Goal: Task Accomplishment & Management: Manage account settings

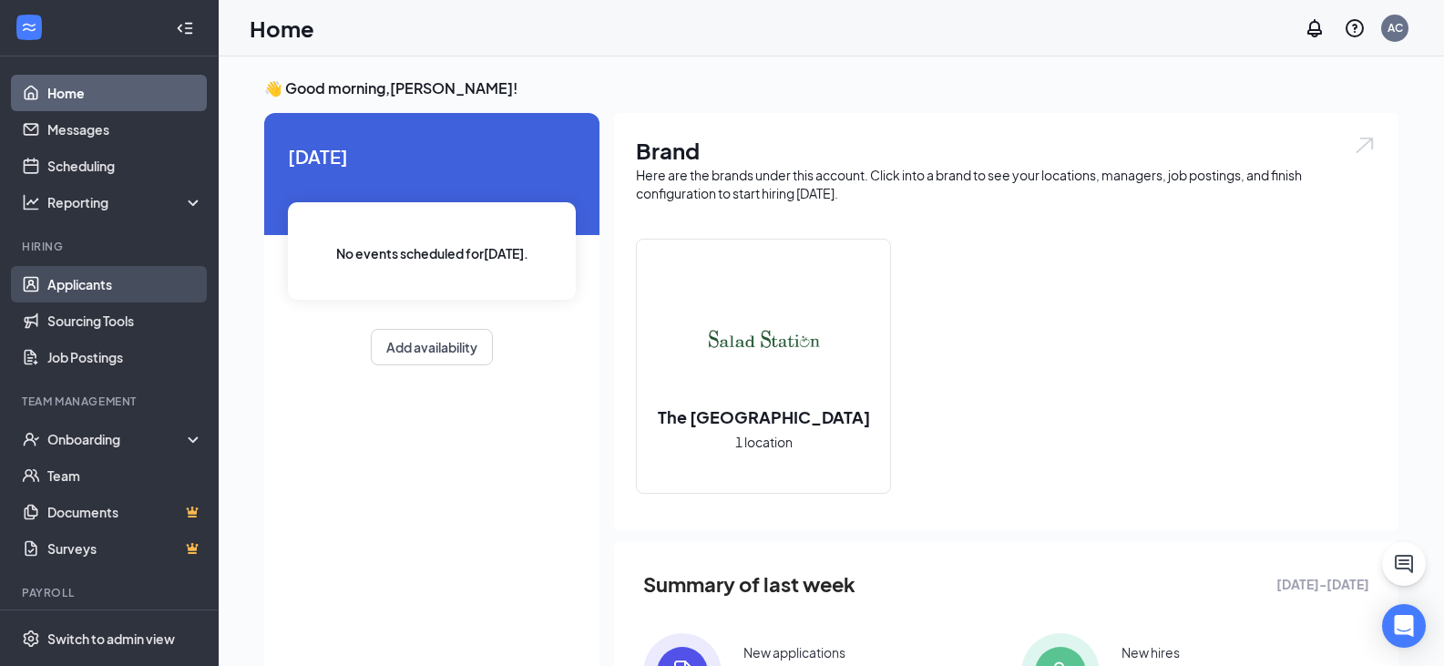
click at [169, 280] on link "Applicants" at bounding box center [125, 284] width 156 height 36
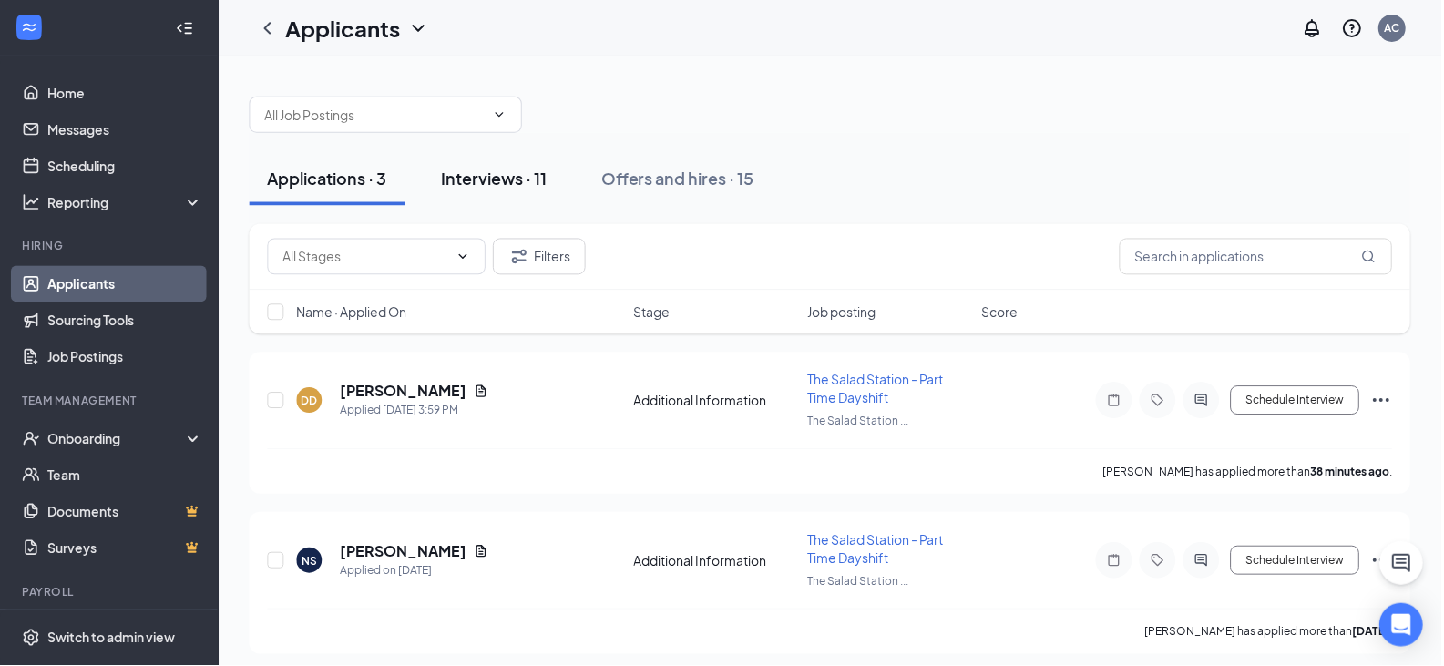
click at [524, 167] on div "Interviews · 11" at bounding box center [495, 178] width 106 height 23
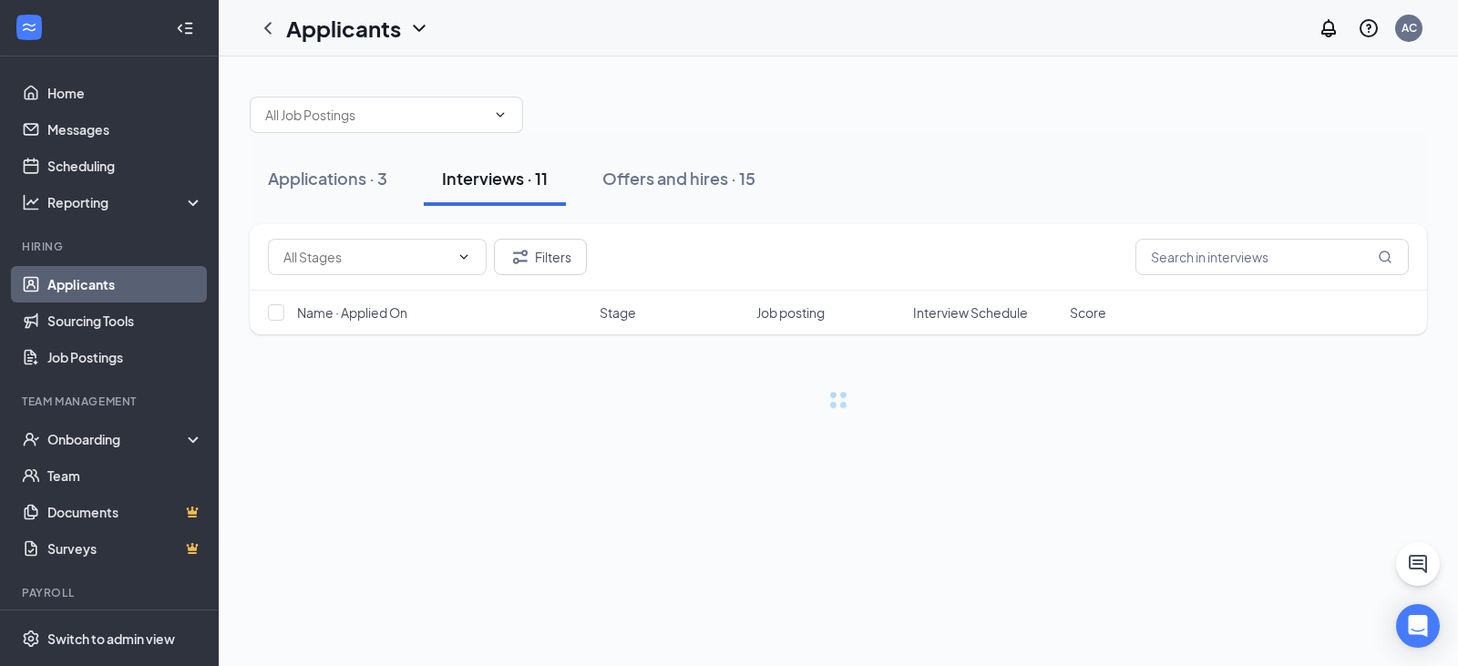
click at [944, 311] on span "Interview Schedule" at bounding box center [970, 312] width 115 height 18
click at [973, 155] on div "Applications · 3 Interviews · 11 Offers and hires · 15" at bounding box center [838, 178] width 1177 height 55
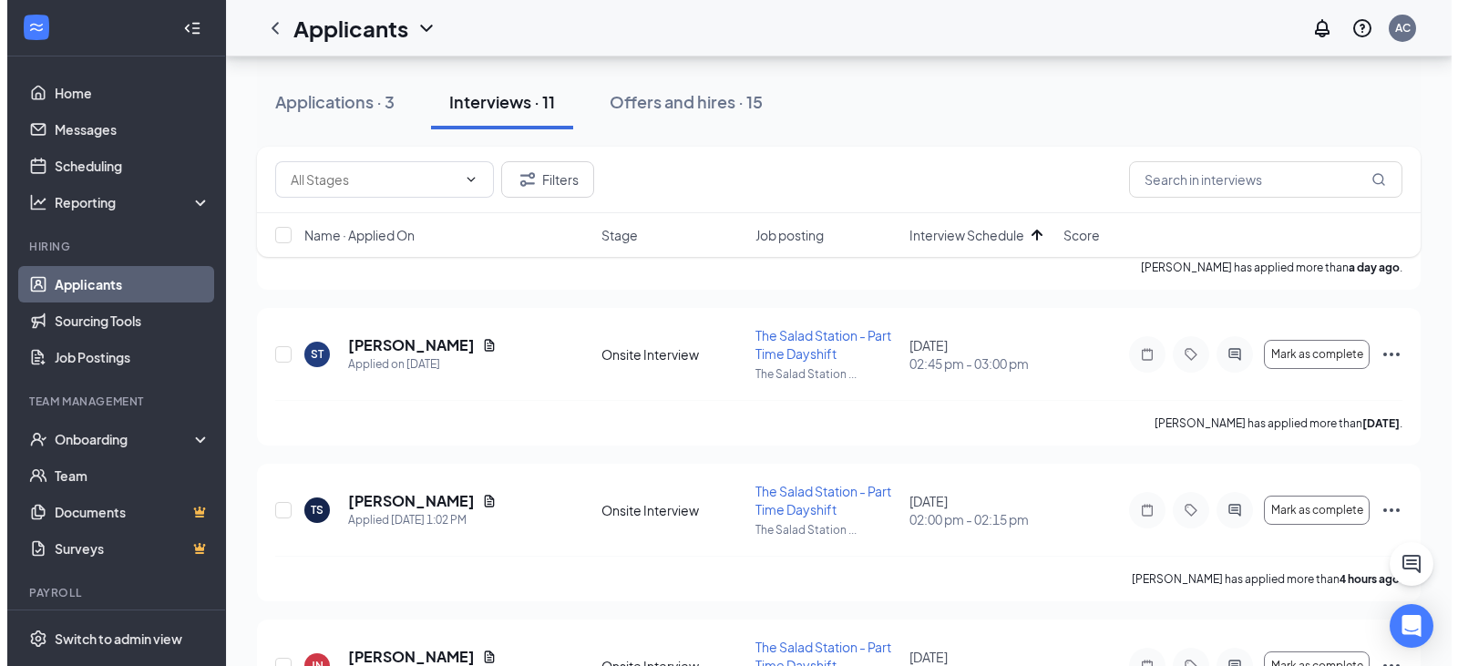
scroll to position [493, 0]
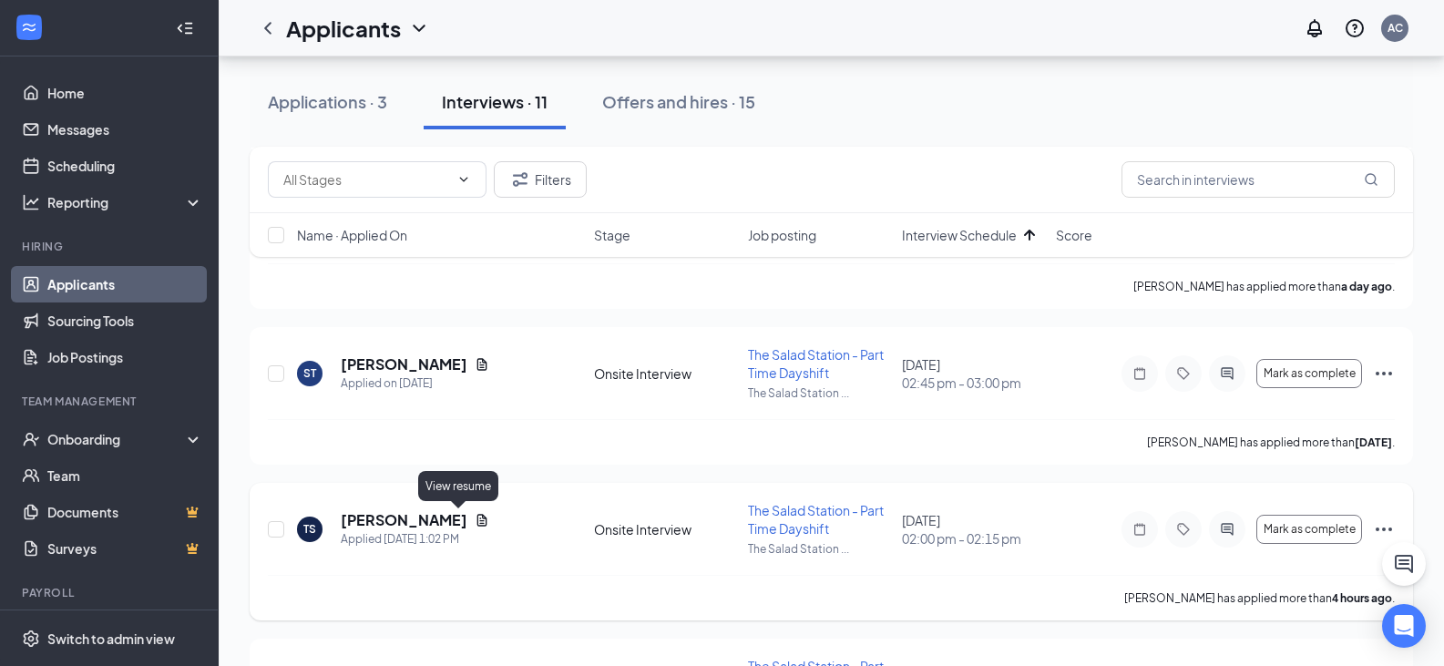
click at [477, 517] on icon "Document" at bounding box center [482, 520] width 10 height 12
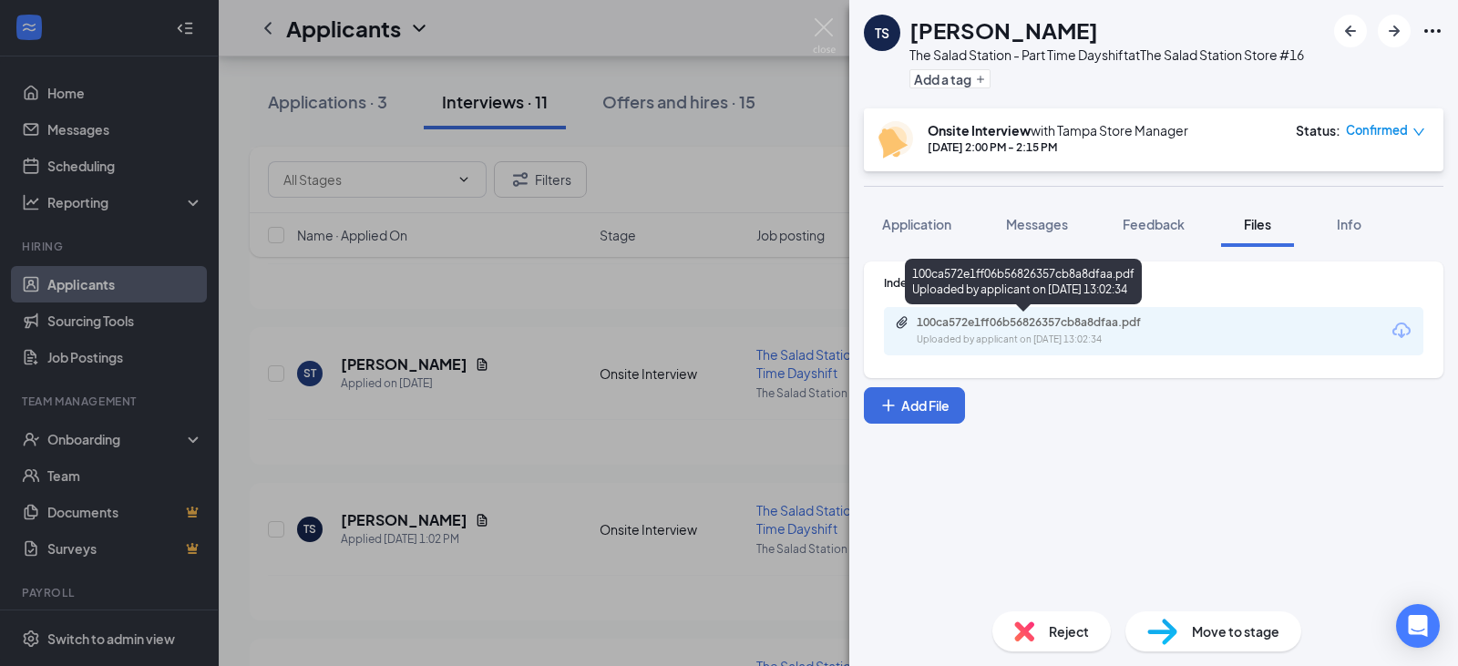
click at [1009, 325] on div "100ca572e1ff06b56826357cb8a8dfaa.pdf" at bounding box center [1044, 322] width 255 height 15
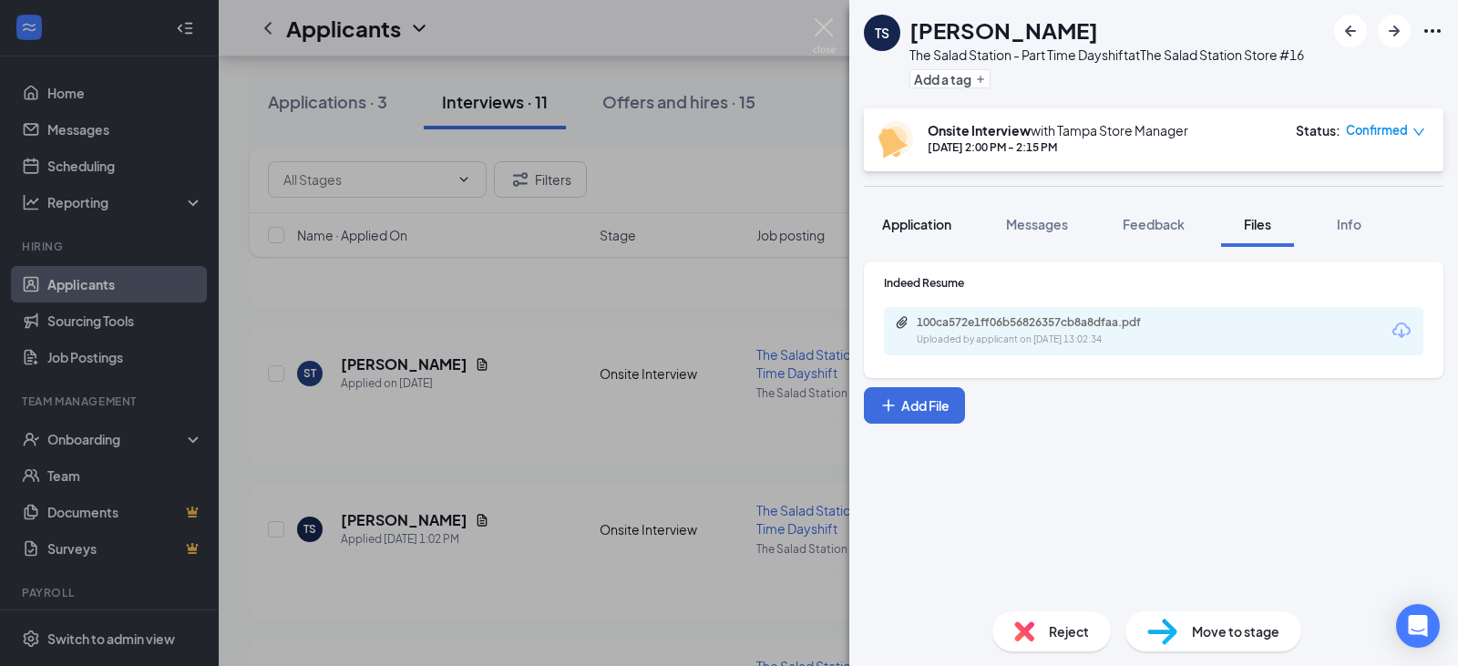
click at [924, 242] on button "Application" at bounding box center [917, 224] width 106 height 46
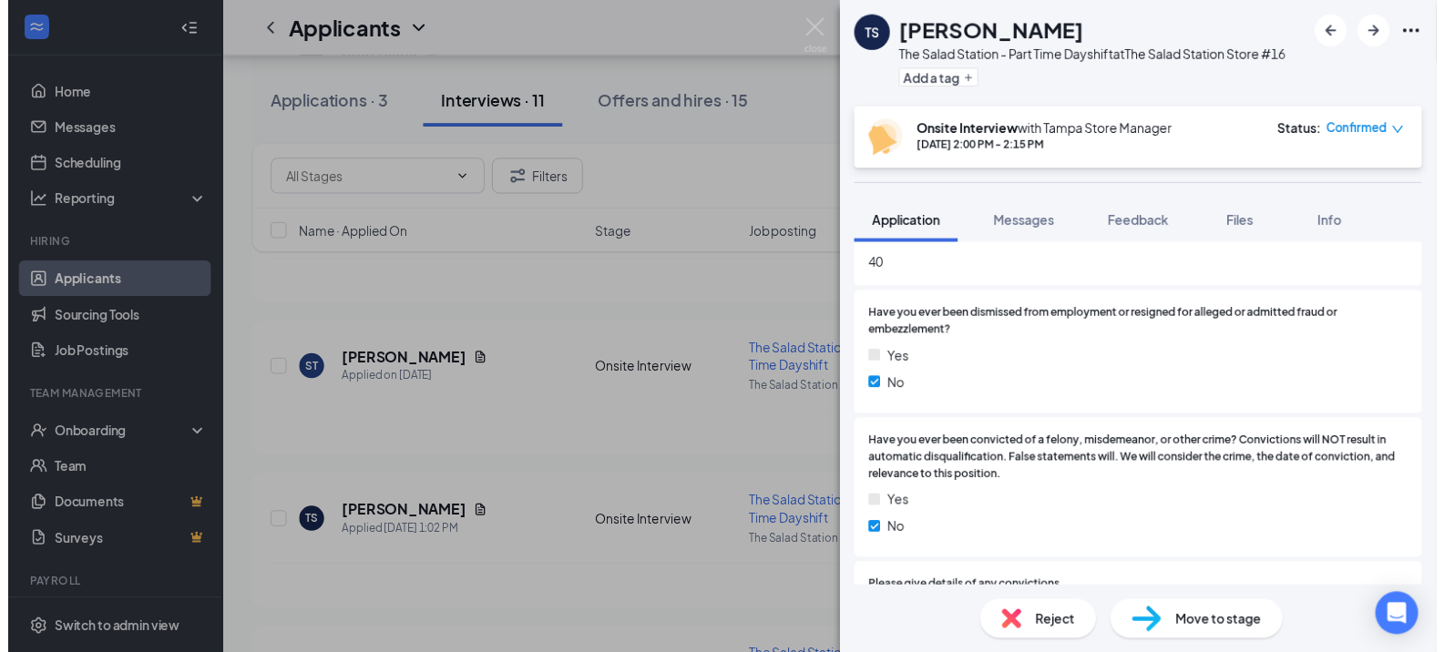
scroll to position [1412, 0]
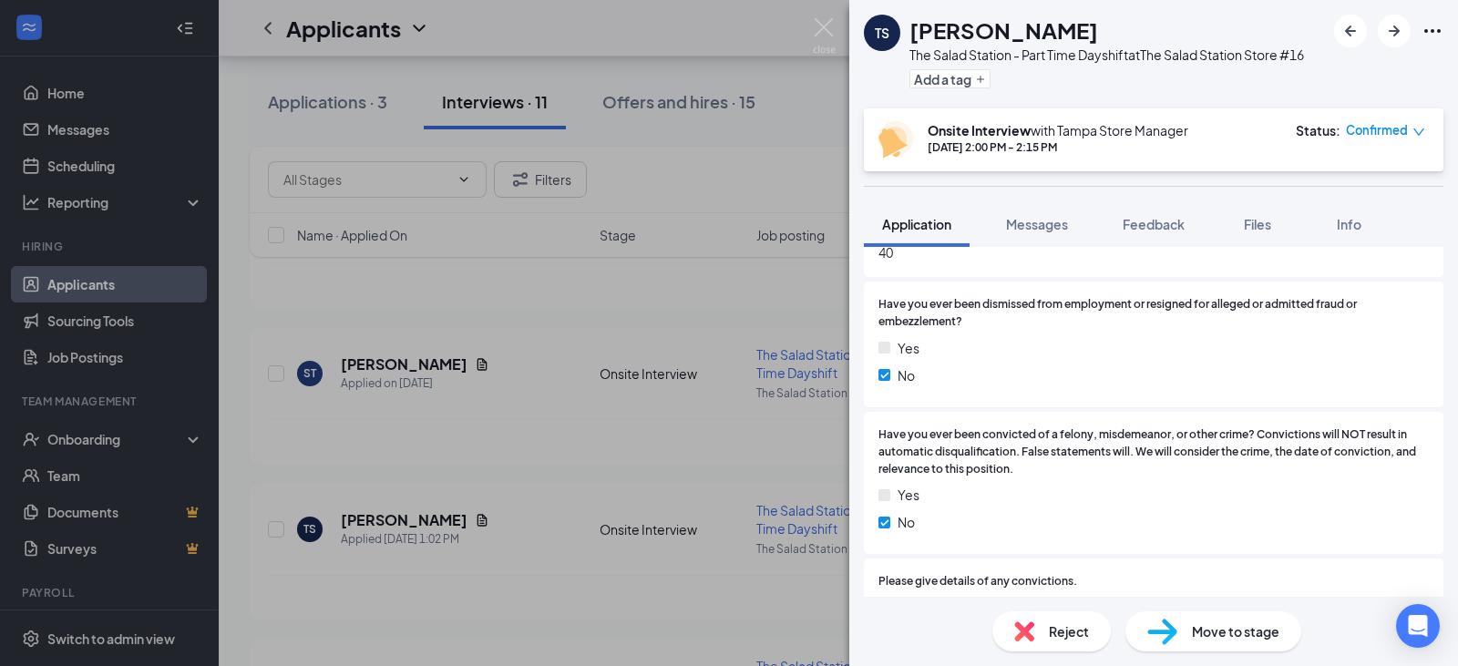
click at [838, 23] on div "TS [PERSON_NAME] The Salad Station - Part Time Dayshift at The Salad Station St…" at bounding box center [729, 333] width 1458 height 666
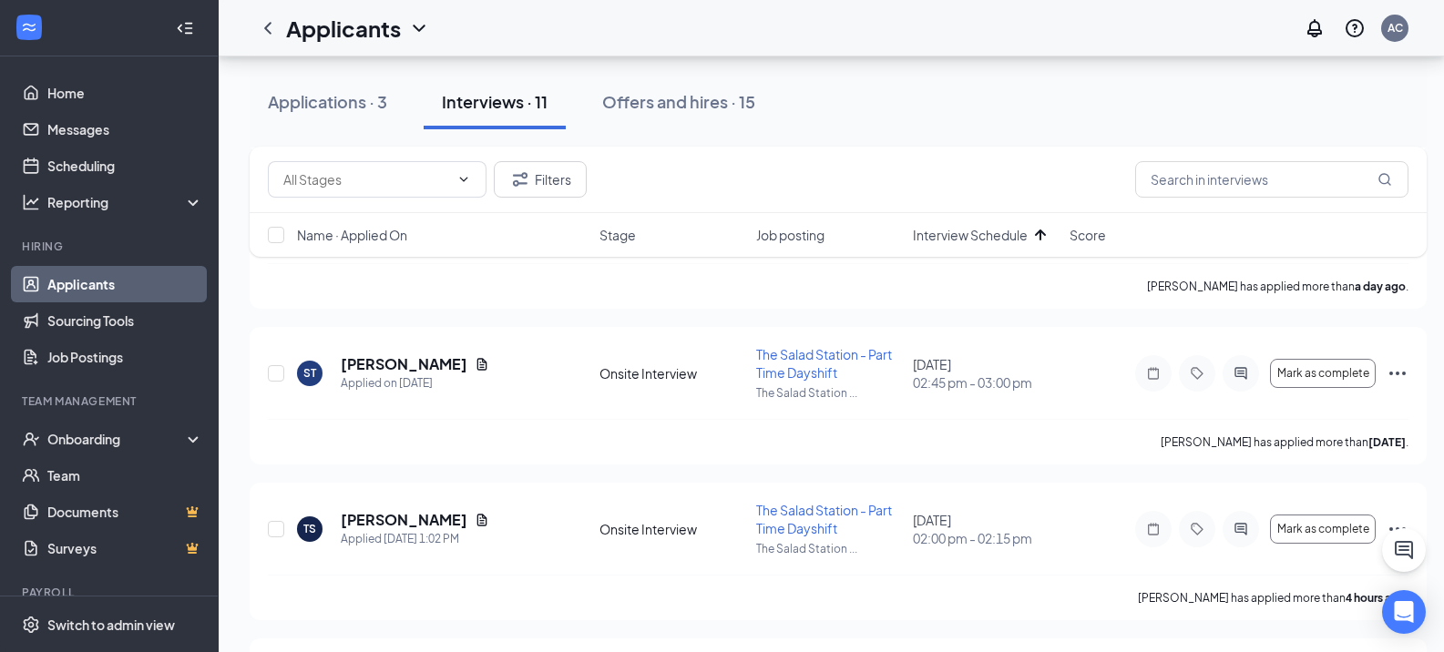
click at [828, 23] on div "Applicants AC" at bounding box center [831, 28] width 1225 height 56
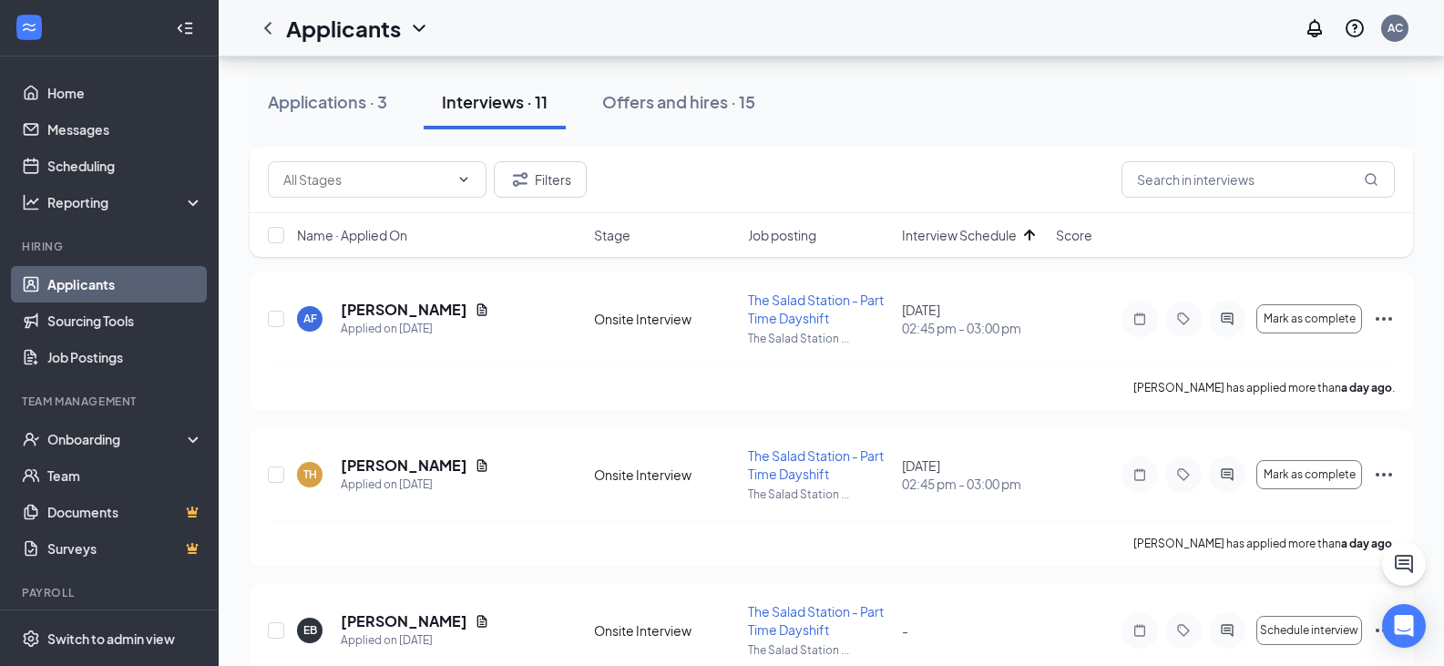
scroll to position [1276, 0]
